Goal: Information Seeking & Learning: Learn about a topic

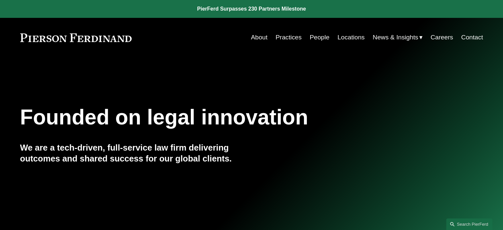
click at [311, 34] on link "People" at bounding box center [320, 37] width 20 height 13
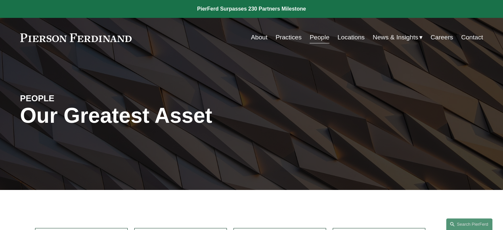
click at [348, 38] on link "Locations" at bounding box center [350, 37] width 27 height 13
click at [320, 35] on link "People" at bounding box center [320, 37] width 20 height 13
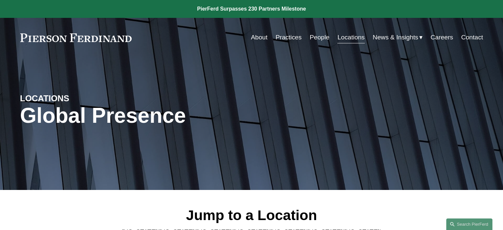
scroll to position [201, 0]
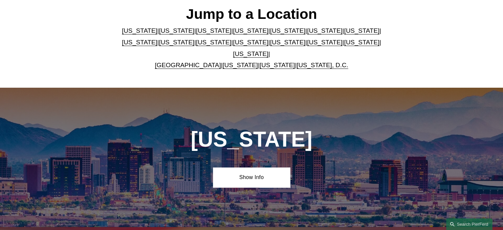
click at [159, 33] on link "California" at bounding box center [176, 30] width 35 height 7
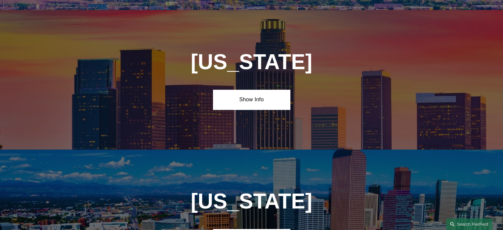
scroll to position [423, 0]
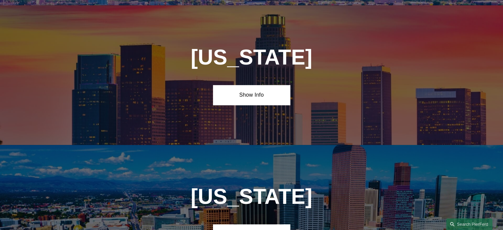
click at [249, 88] on link "Show Info" at bounding box center [251, 95] width 77 height 20
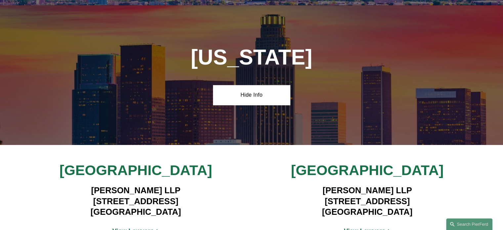
scroll to position [624, 0]
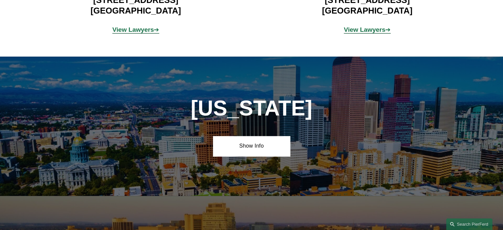
click at [145, 26] on strong "View Lawyers" at bounding box center [133, 29] width 42 height 7
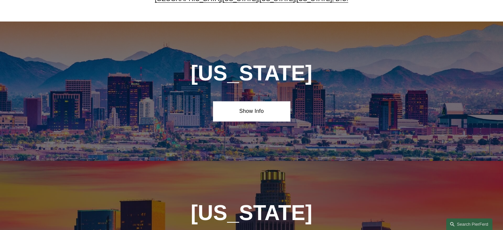
scroll to position [201, 0]
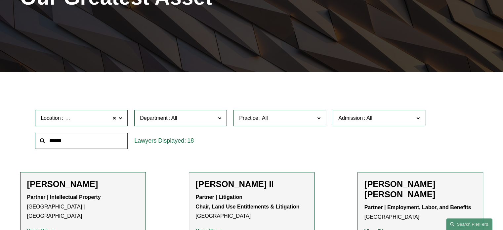
scroll to position [119, 0]
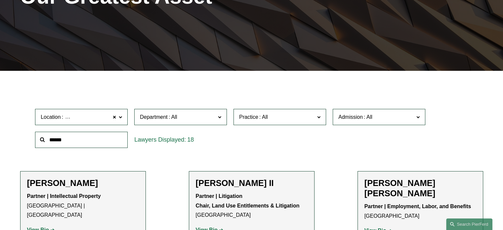
click at [197, 117] on span "Department" at bounding box center [178, 116] width 76 height 9
click at [267, 132] on div "Location Los Angeles Los Angeles All Atlanta Austin Boston Charlotte Chicago Ci…" at bounding box center [252, 128] width 440 height 45
click at [303, 79] on div at bounding box center [251, 76] width 503 height 10
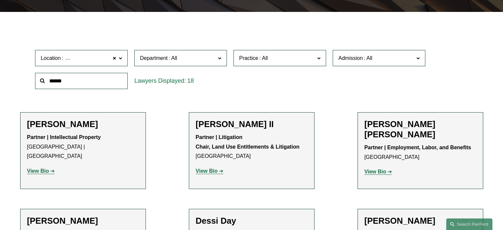
scroll to position [189, 0]
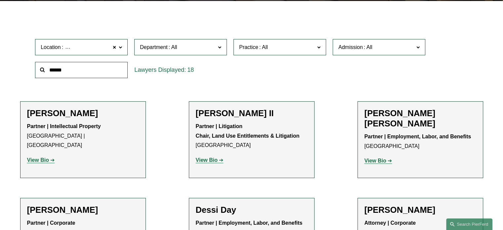
click at [219, 45] on span at bounding box center [219, 47] width 3 height 9
click at [292, 78] on div "Location Los Angeles Los Angeles All Atlanta Austin Boston Charlotte Chicago Ci…" at bounding box center [252, 58] width 440 height 45
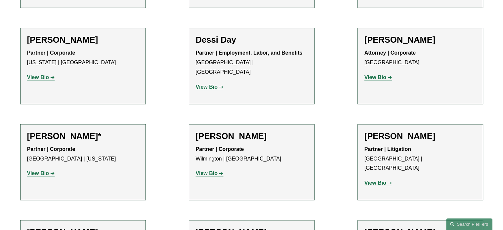
scroll to position [372, 0]
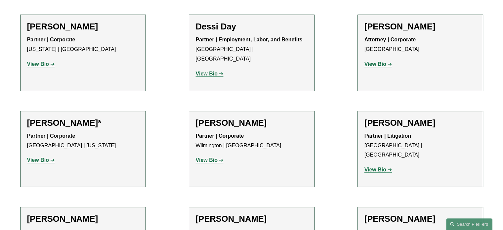
click at [216, 157] on strong "View Bio" at bounding box center [207, 160] width 22 height 6
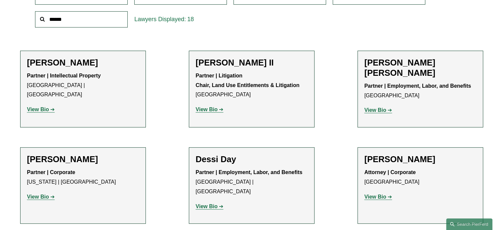
scroll to position [38, 0]
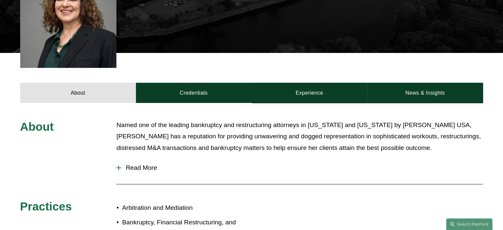
scroll to position [186, 0]
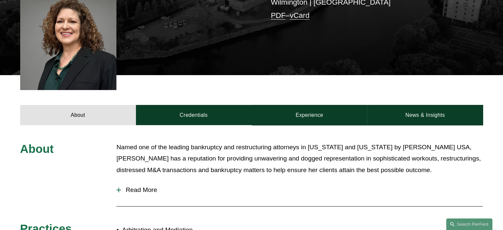
click at [203, 117] on link "Credentials" at bounding box center [194, 115] width 116 height 20
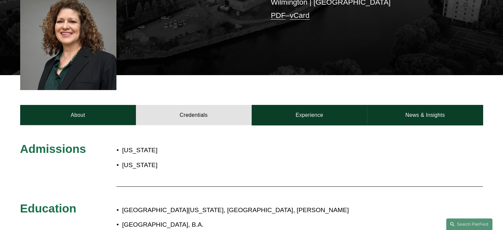
click at [287, 156] on p "California" at bounding box center [206, 151] width 168 height 12
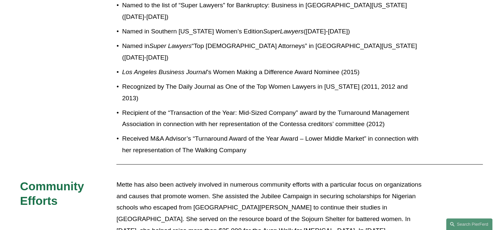
scroll to position [766, 0]
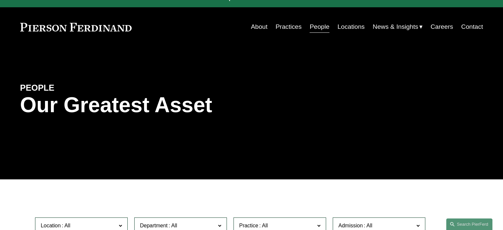
scroll to position [201, 0]
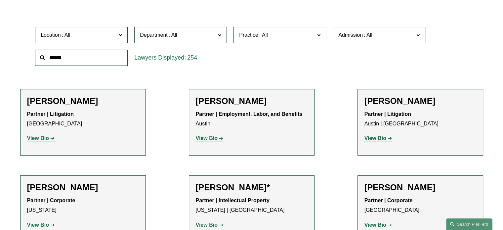
click at [110, 58] on input "text" at bounding box center [81, 58] width 93 height 16
type input "*********"
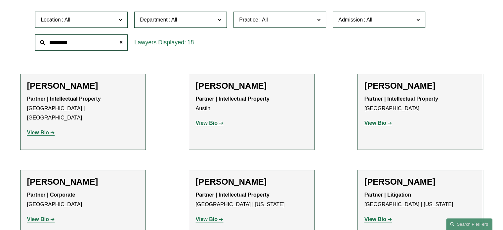
scroll to position [97, 0]
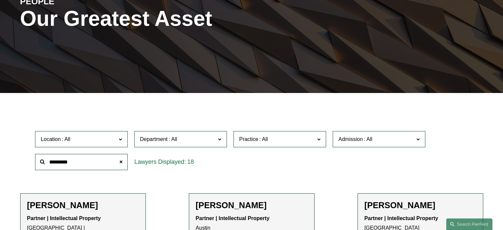
click at [210, 144] on label "Department" at bounding box center [180, 139] width 93 height 16
click at [0, 0] on link "Litigation" at bounding box center [0, 0] width 0 height 0
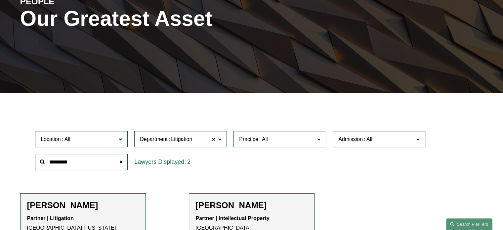
click at [212, 139] on span at bounding box center [214, 139] width 4 height 9
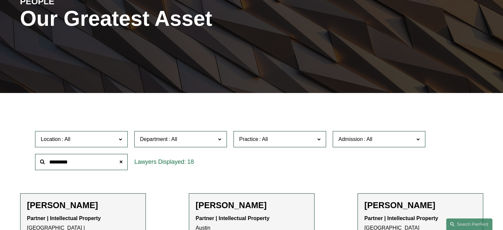
click at [223, 153] on div "18" at bounding box center [180, 161] width 99 height 23
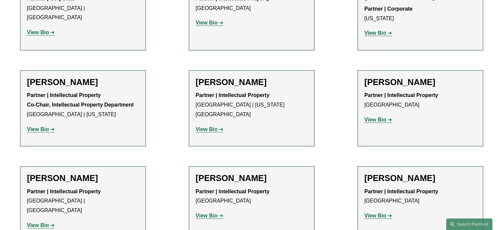
scroll to position [700, 0]
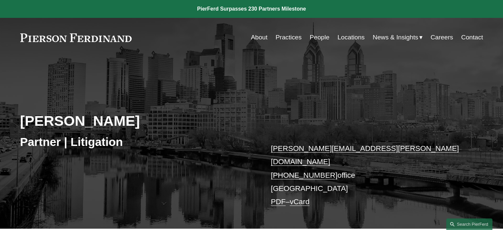
scroll to position [201, 0]
